Goal: Task Accomplishment & Management: Manage account settings

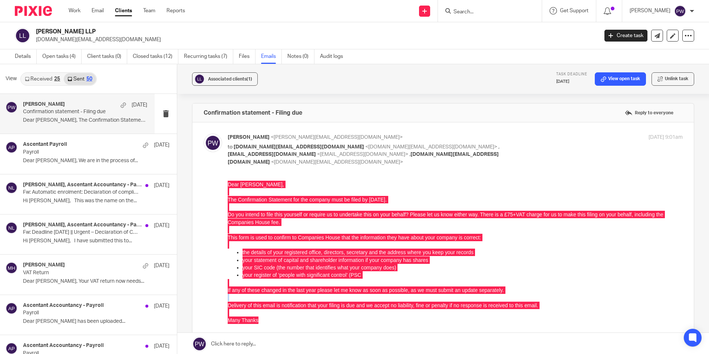
click at [360, 324] on div "Forward" at bounding box center [442, 266] width 479 height 172
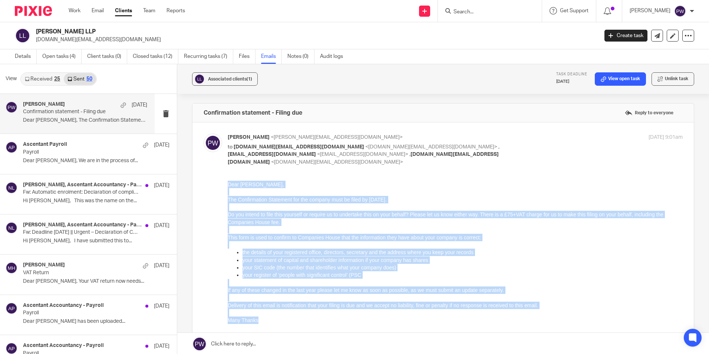
click at [348, 320] on p "Many Thanks" at bounding box center [455, 319] width 455 height 7
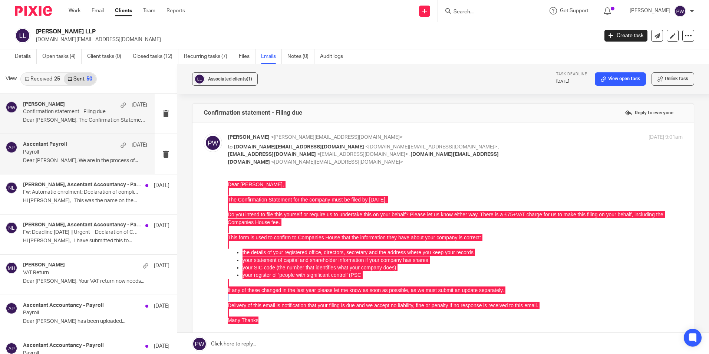
click at [85, 152] on p "Payroll" at bounding box center [72, 152] width 99 height 6
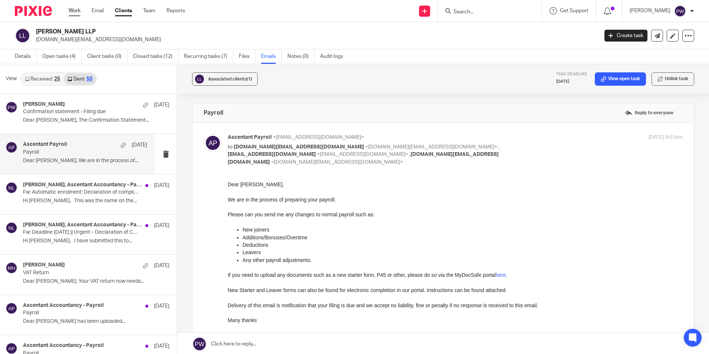
click at [78, 10] on link "Work" at bounding box center [75, 10] width 12 height 7
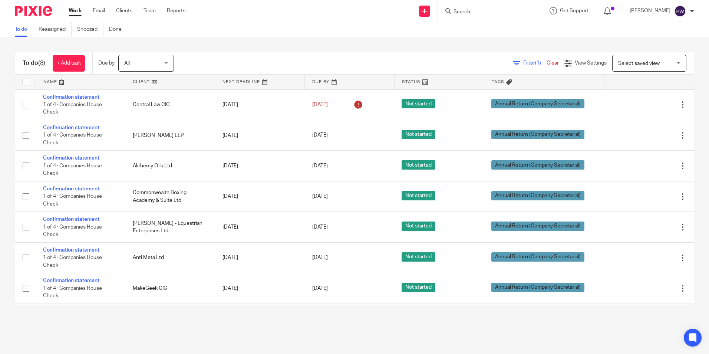
click at [483, 13] on input "Search" at bounding box center [485, 12] width 67 height 7
type input "Alc"
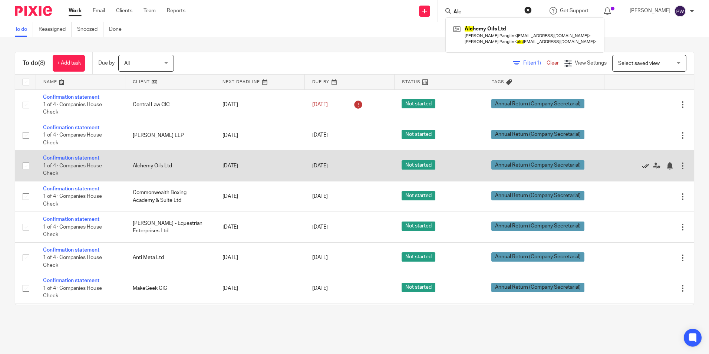
click at [641, 166] on icon at bounding box center [644, 165] width 7 height 7
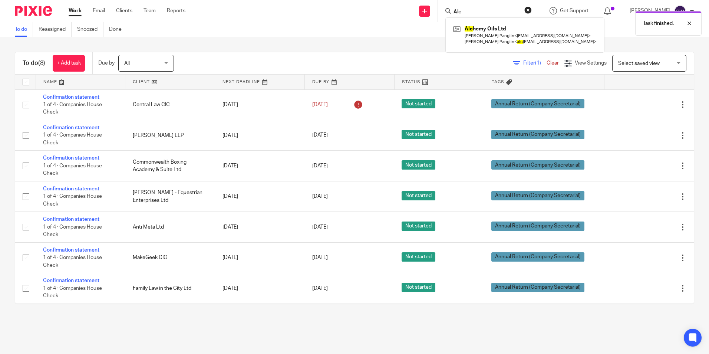
click at [248, 43] on div "To do (8) + Add task Due by All All Today Tomorrow This week Next week This mon…" at bounding box center [354, 177] width 709 height 281
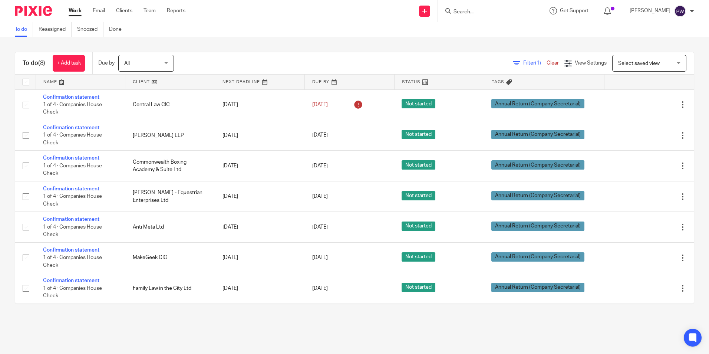
click at [485, 14] on input "Search" at bounding box center [485, 12] width 67 height 7
click at [482, 16] on div at bounding box center [490, 11] width 104 height 22
click at [482, 12] on input "Search" at bounding box center [485, 12] width 67 height 7
type input "Alc"
click at [520, 31] on link at bounding box center [524, 34] width 147 height 23
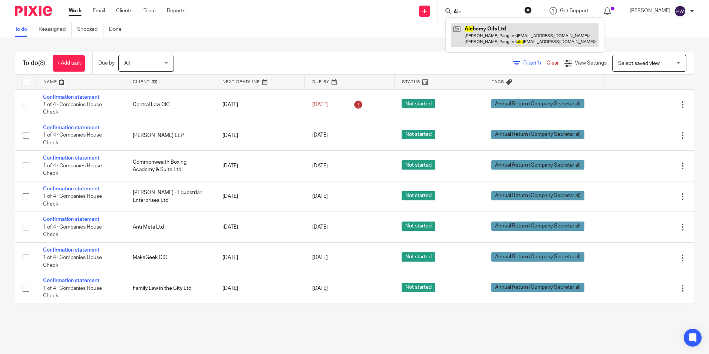
click at [503, 34] on link at bounding box center [524, 34] width 147 height 23
click at [497, 29] on link at bounding box center [524, 34] width 147 height 23
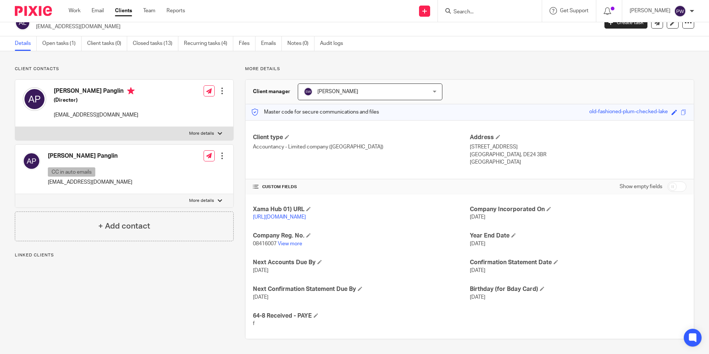
scroll to position [20, 0]
click at [553, 261] on span at bounding box center [555, 261] width 4 height 4
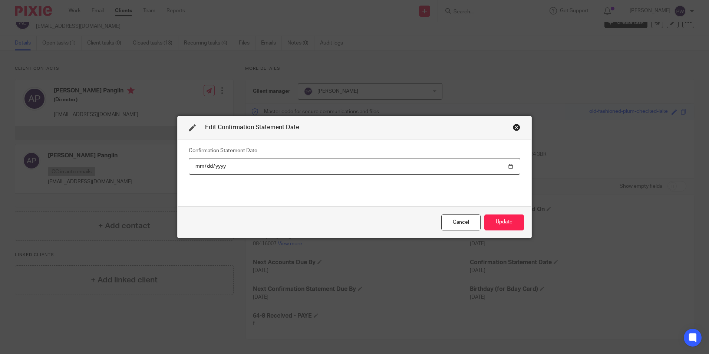
click at [299, 168] on input "2022-08-09" at bounding box center [354, 166] width 331 height 17
type input "2022-08-21"
type input "2025-08-02"
type input "62026-08-02"
type input "2026-08-02"
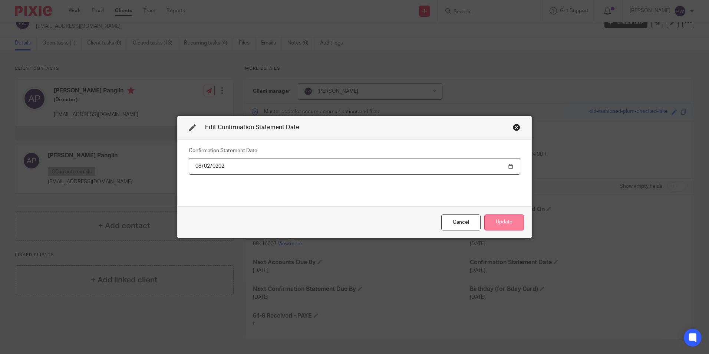
click at [494, 225] on button "Update" at bounding box center [504, 222] width 40 height 16
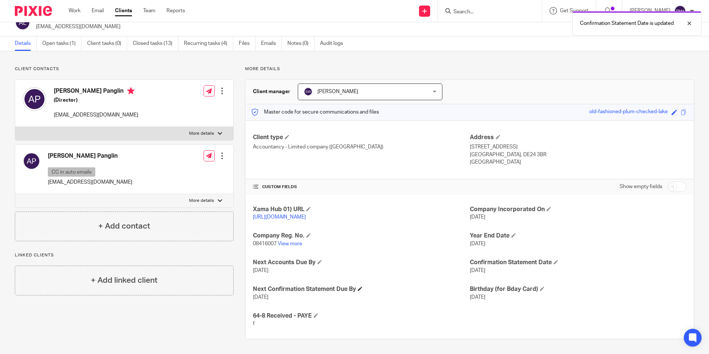
click at [344, 292] on h4 "Next Confirmation Statement Due By" at bounding box center [361, 289] width 216 height 8
click at [359, 288] on span at bounding box center [360, 288] width 4 height 4
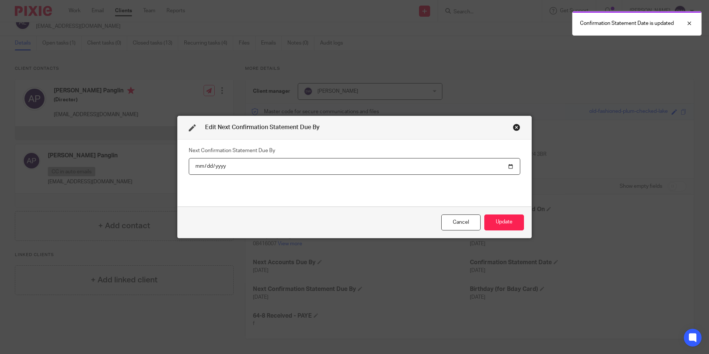
click at [268, 162] on input "2022-08-23" at bounding box center [354, 166] width 331 height 17
type input "2022-08-16"
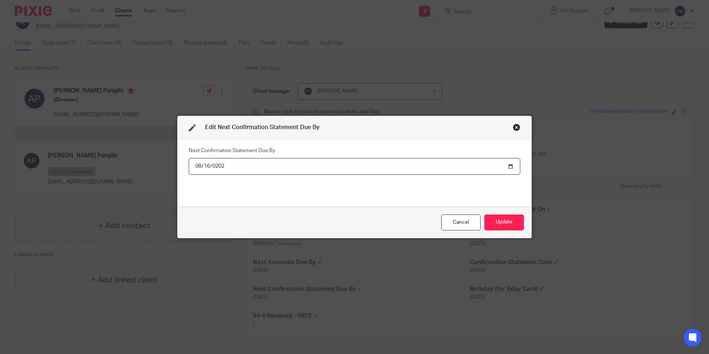
type input "2026-08-16"
click at [502, 221] on button "Update" at bounding box center [504, 222] width 40 height 16
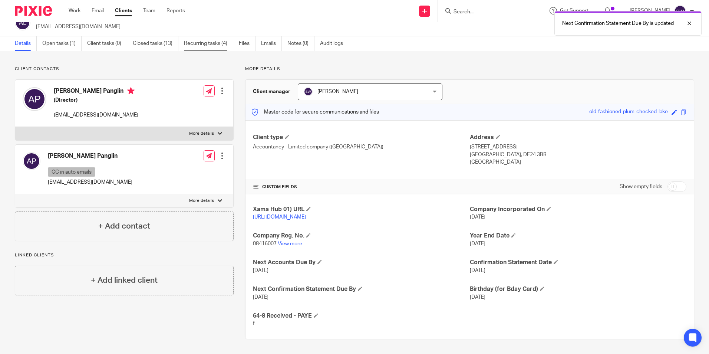
click at [195, 37] on link "Recurring tasks (4)" at bounding box center [208, 43] width 49 height 14
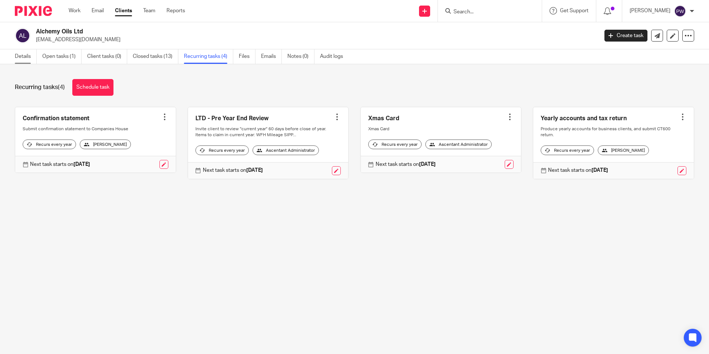
click at [30, 57] on link "Details" at bounding box center [26, 56] width 22 height 14
